Goal: Find specific page/section: Find specific page/section

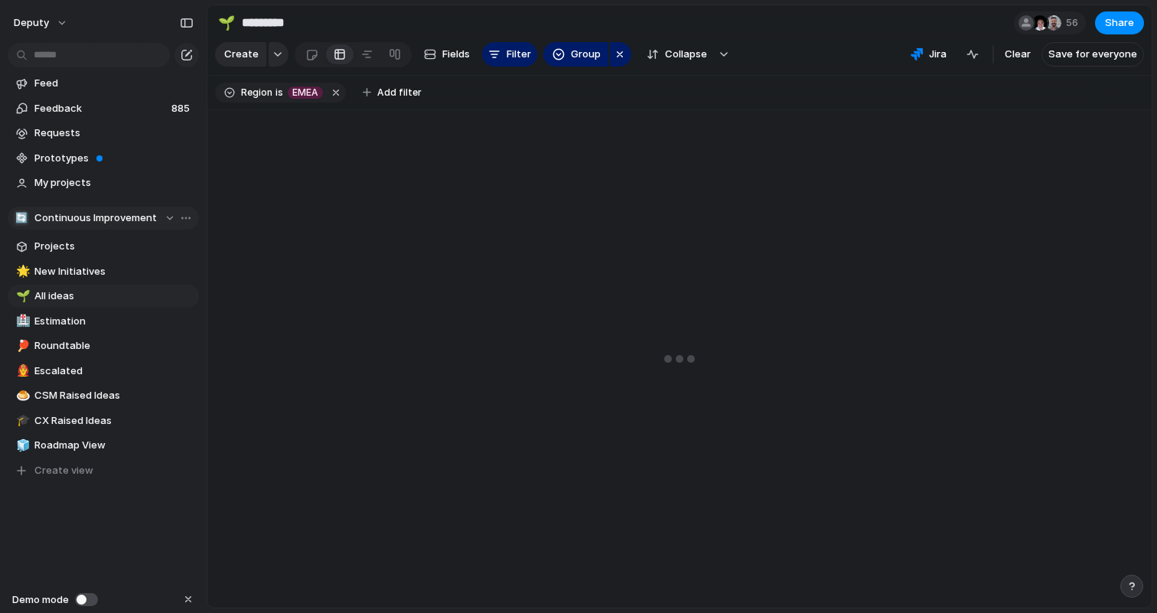
click at [168, 221] on div "button" at bounding box center [182, 218] width 28 height 18
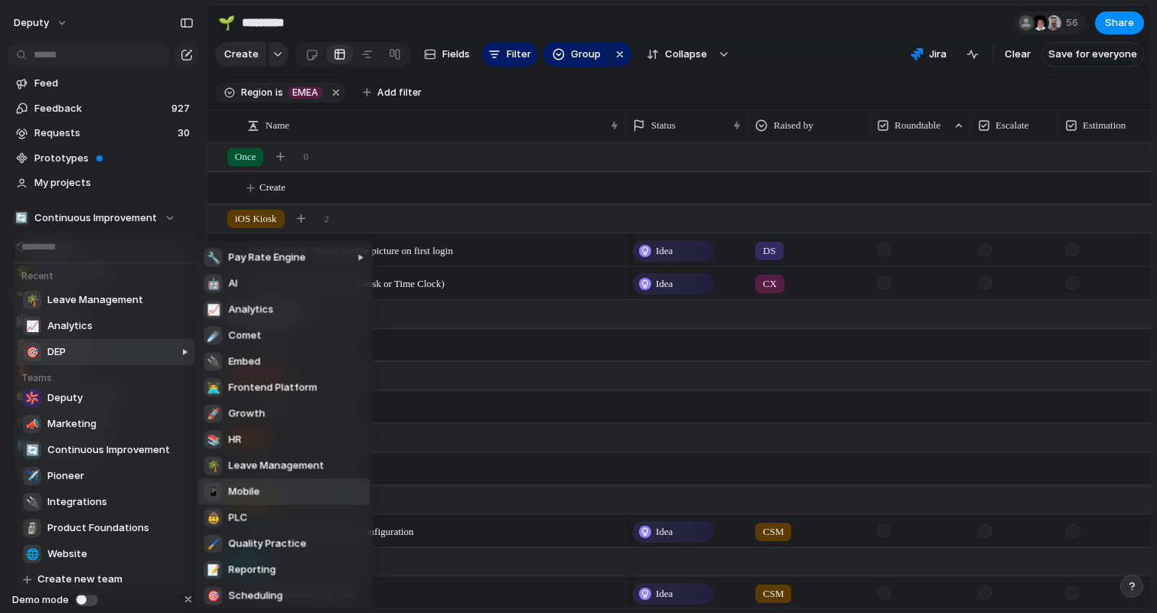
scroll to position [108, 0]
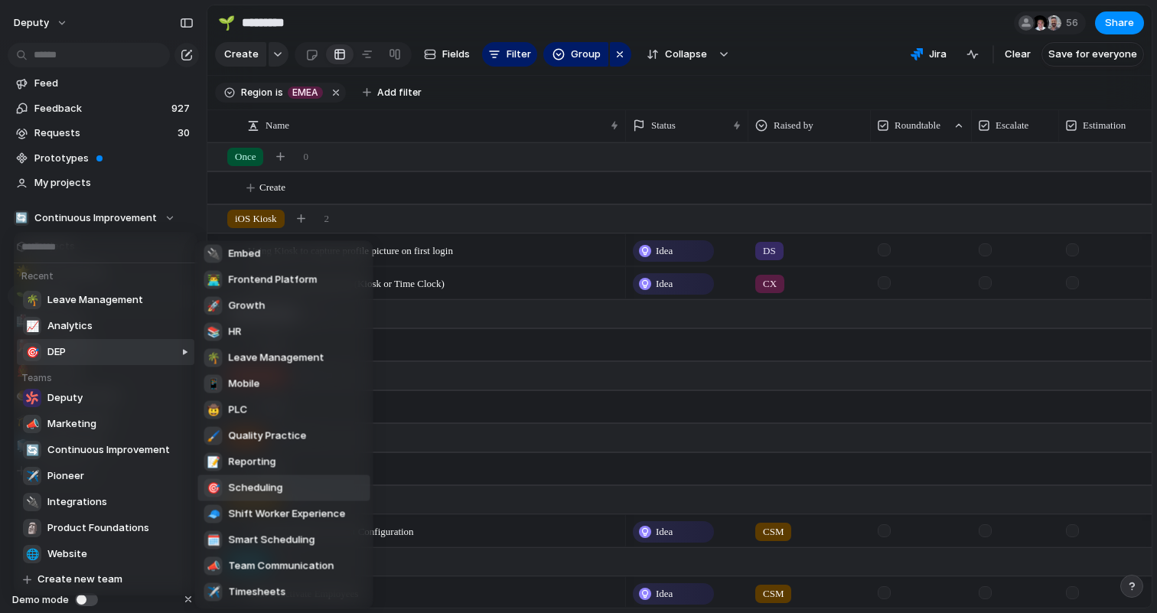
click at [291, 491] on li "🎯 Scheduling" at bounding box center [284, 488] width 172 height 26
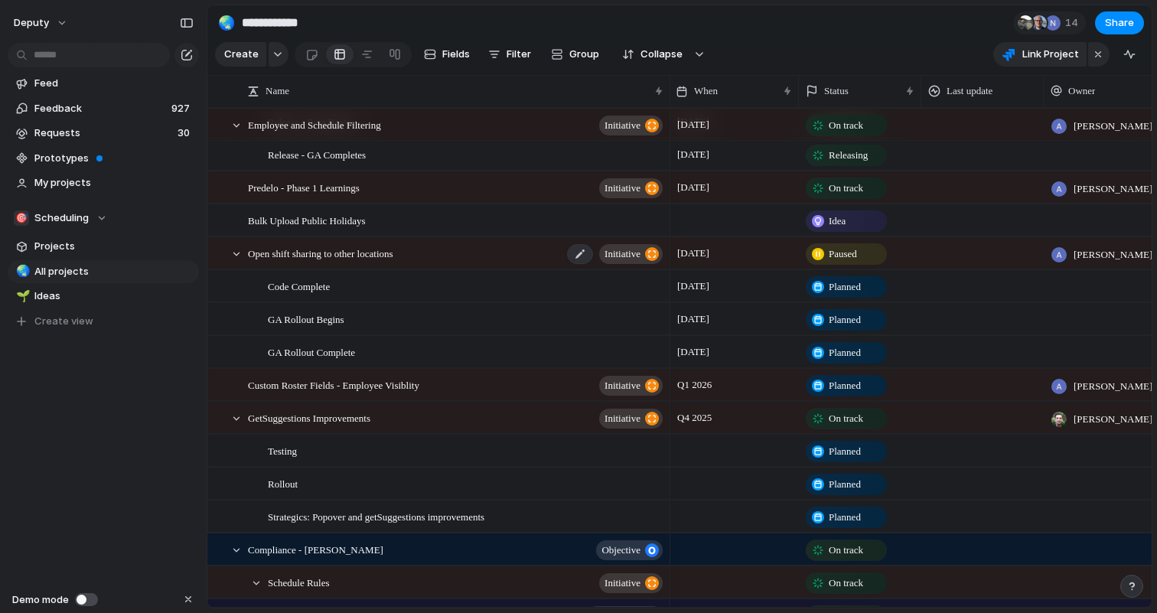
click at [434, 259] on div "Open shift sharing to other locations initiative" at bounding box center [456, 253] width 417 height 31
